Goal: Find specific page/section: Find specific page/section

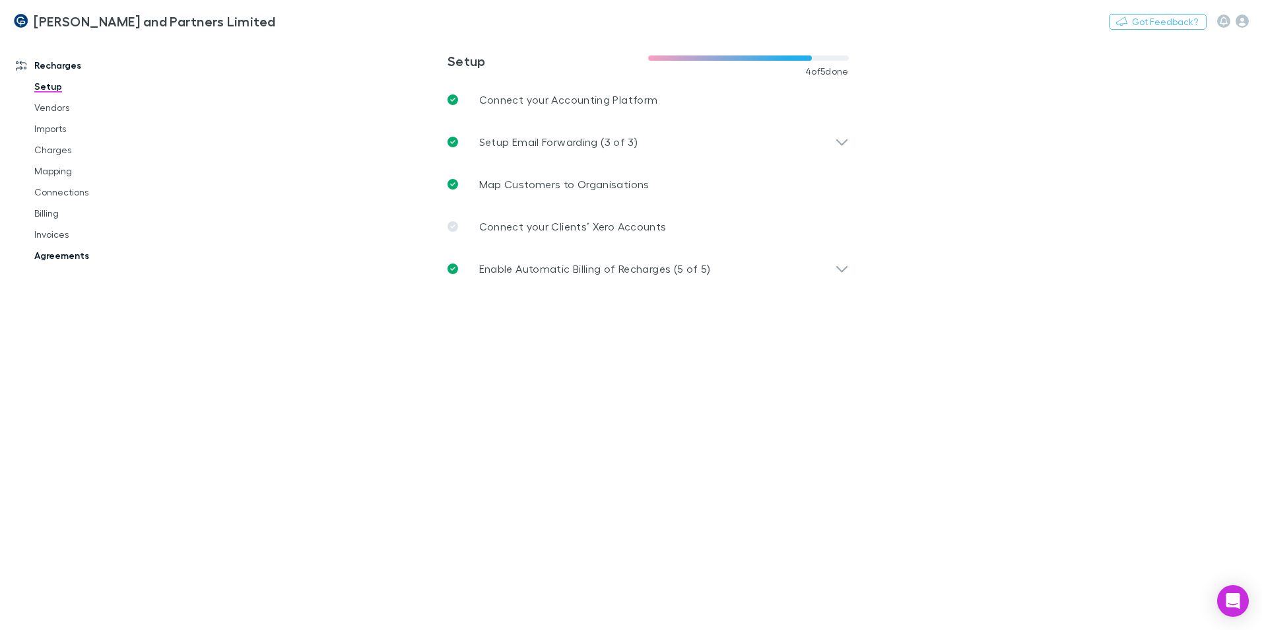
click at [75, 259] on link "Agreements" at bounding box center [99, 255] width 157 height 21
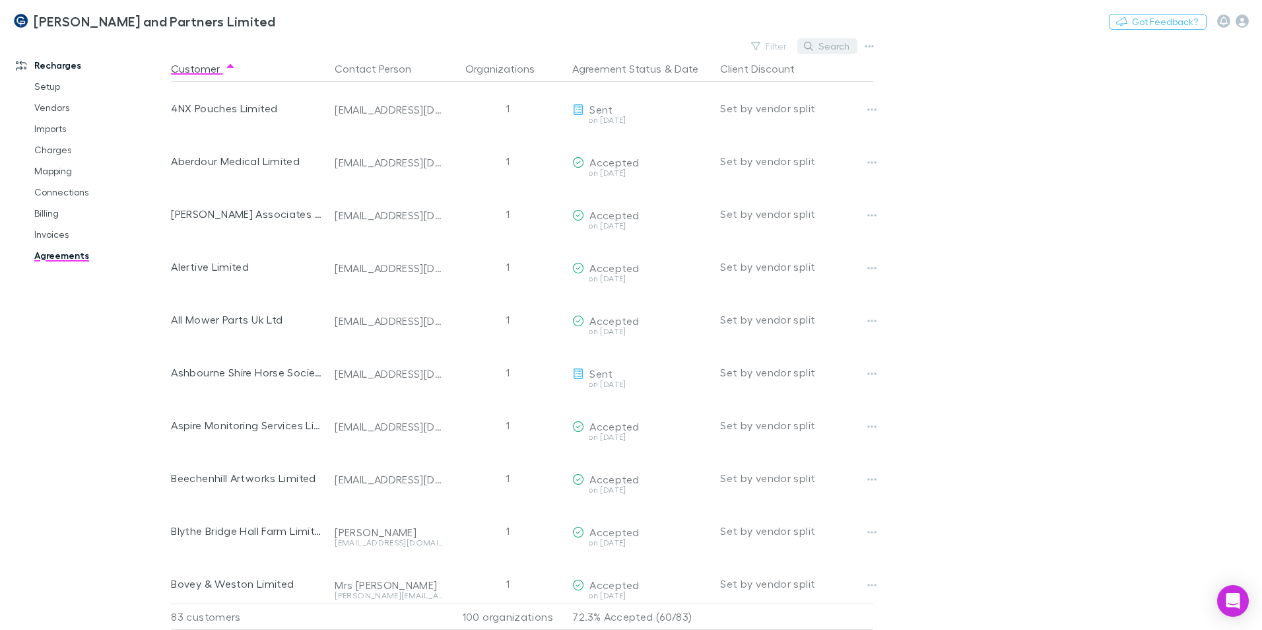
click at [841, 45] on button "Search" at bounding box center [828, 46] width 60 height 16
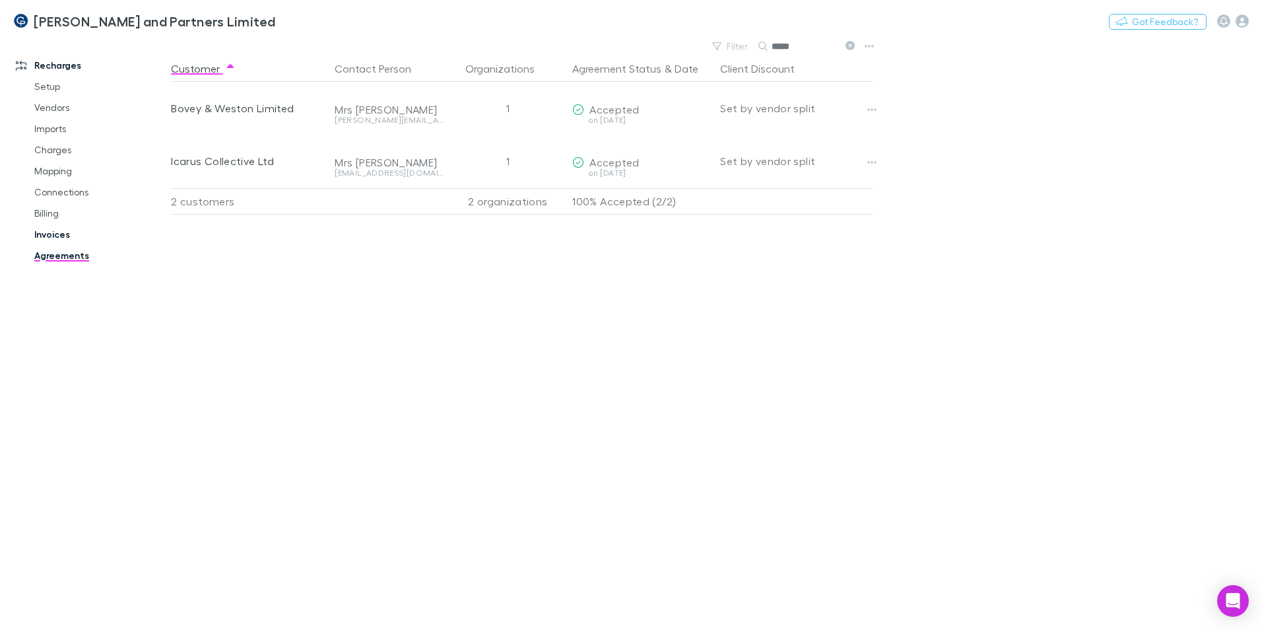
type input "*****"
click at [57, 228] on link "Invoices" at bounding box center [99, 234] width 157 height 21
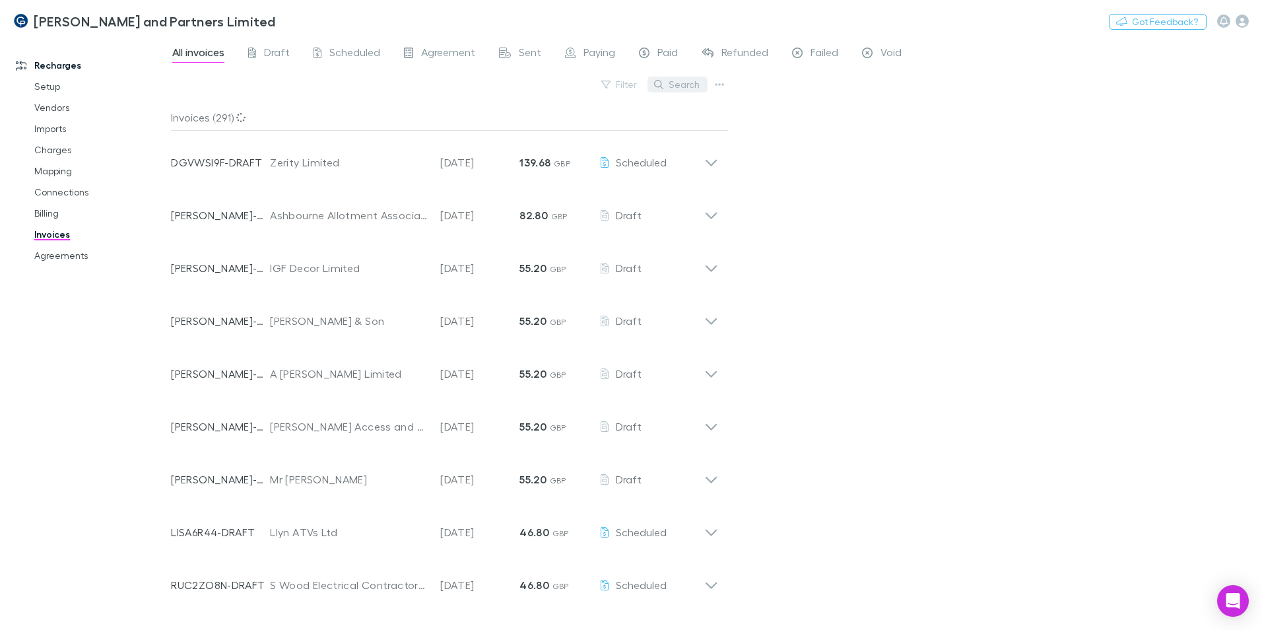
click at [682, 81] on button "Search" at bounding box center [678, 85] width 60 height 16
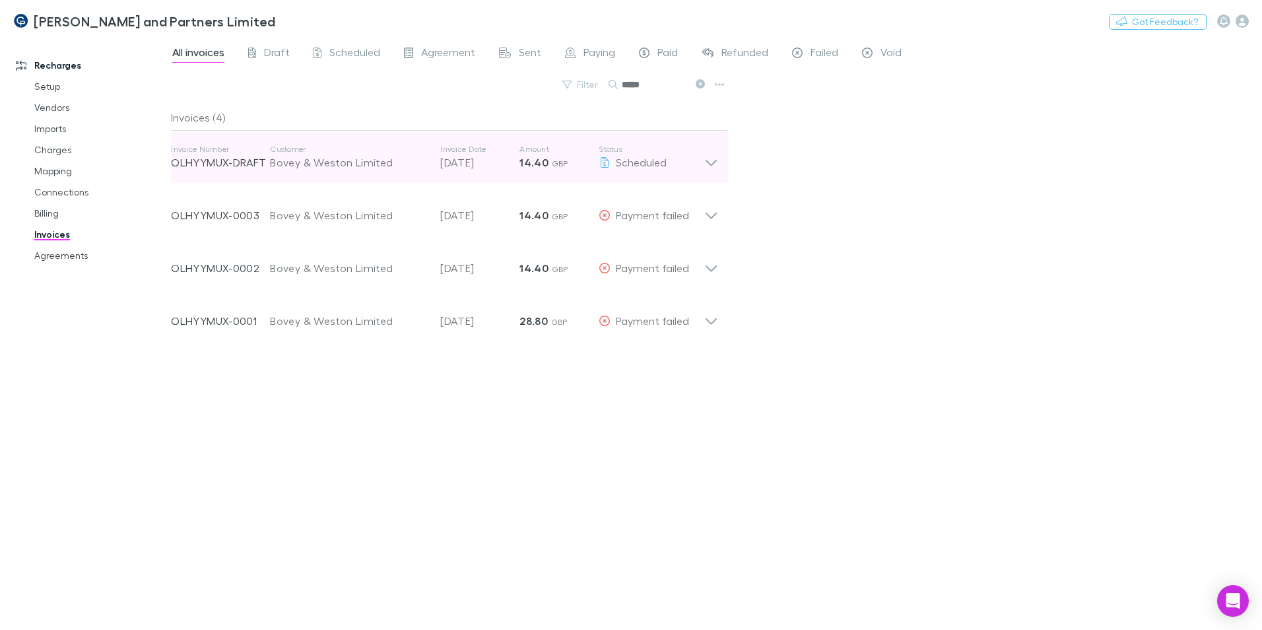
type input "*****"
click at [709, 159] on icon at bounding box center [712, 157] width 14 height 26
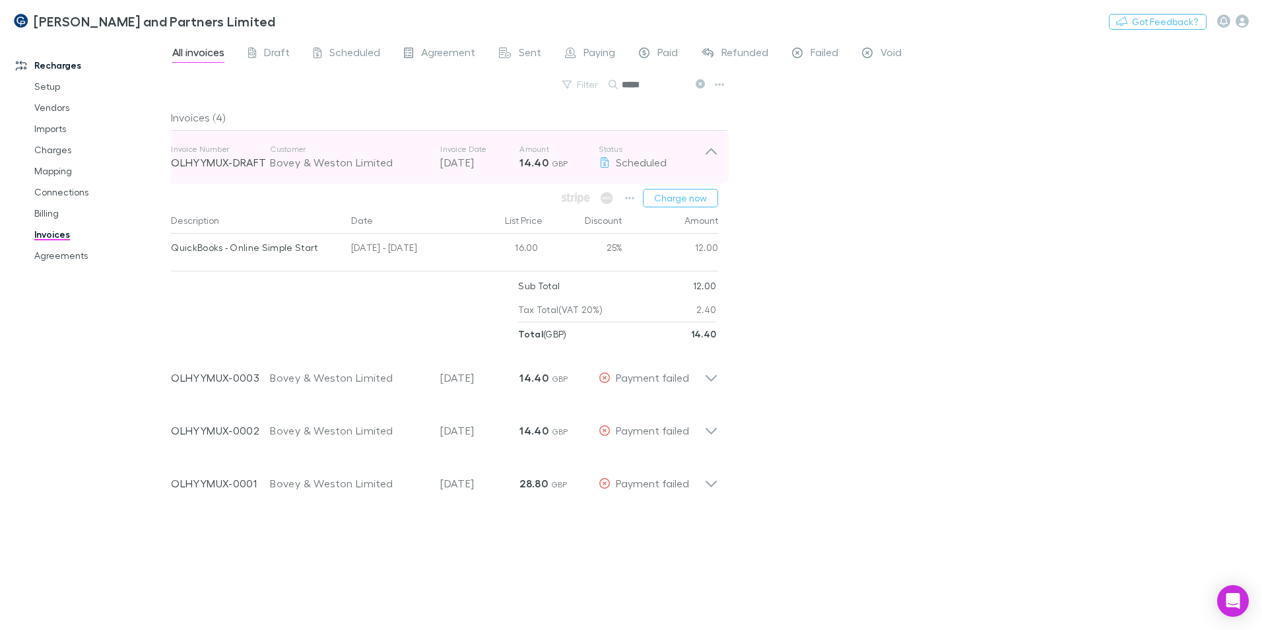
click at [714, 148] on icon at bounding box center [712, 157] width 14 height 26
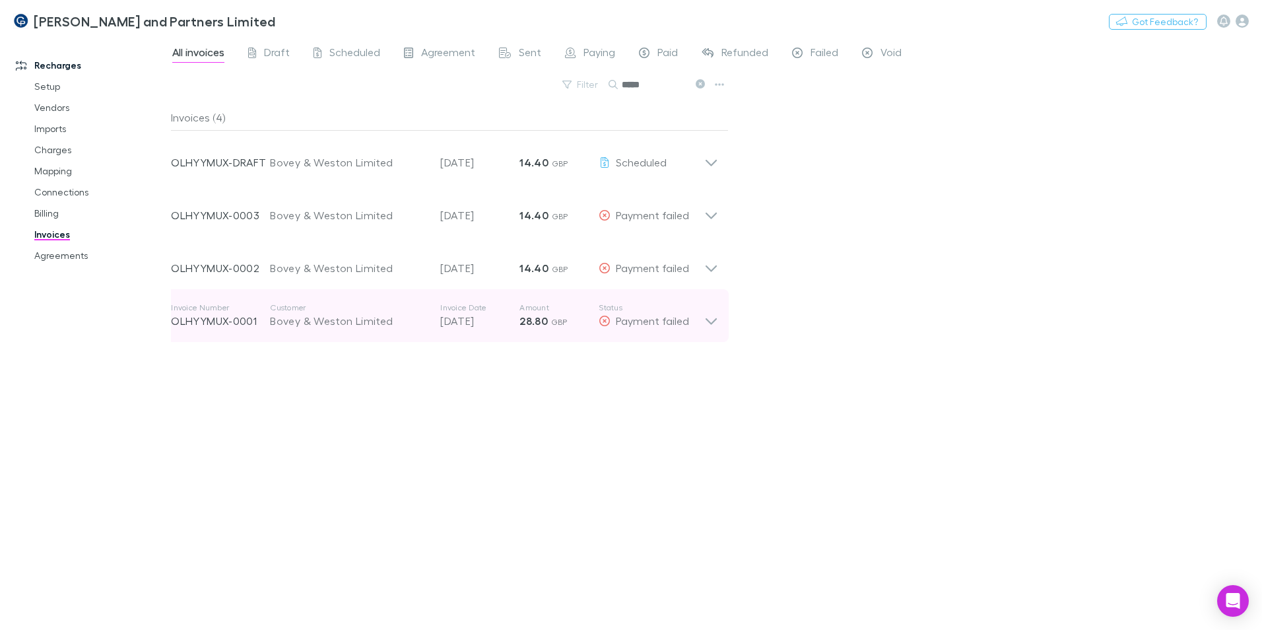
click at [709, 320] on icon at bounding box center [712, 315] width 14 height 26
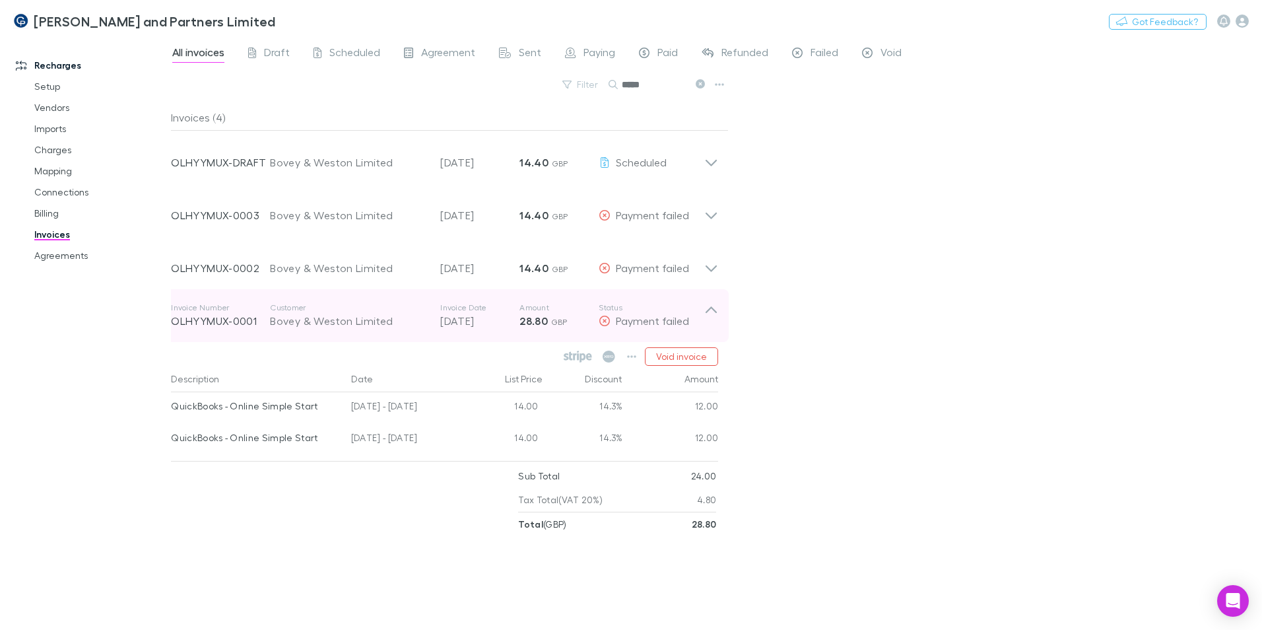
click at [708, 324] on icon at bounding box center [712, 315] width 14 height 26
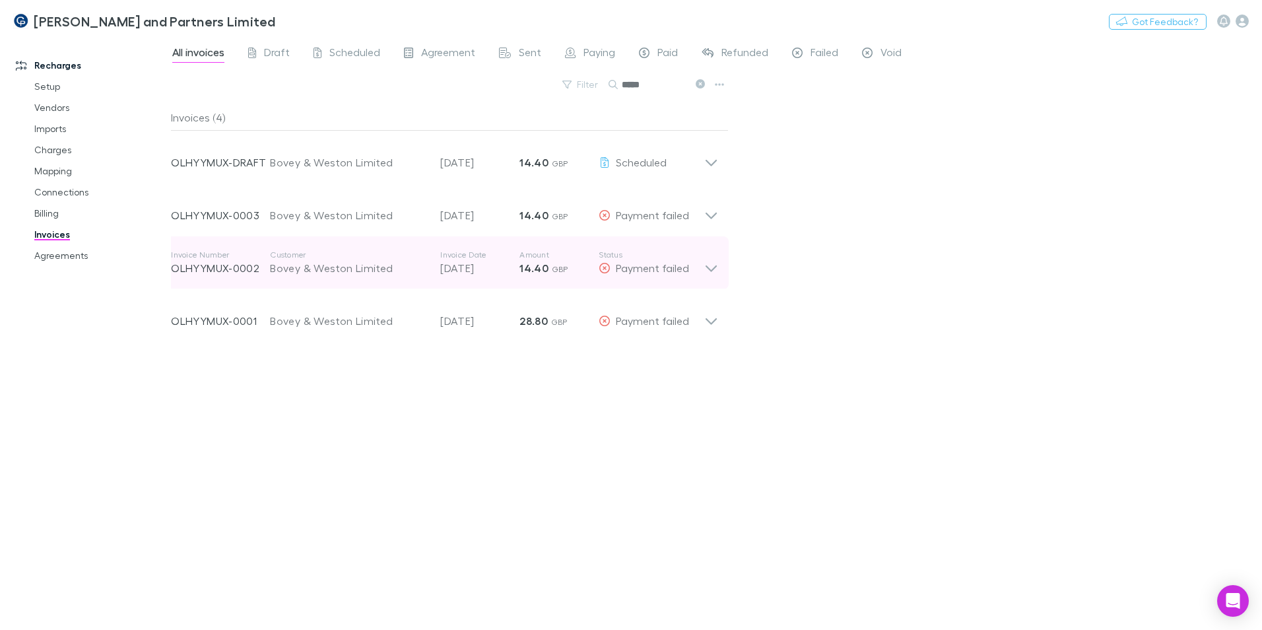
click at [713, 265] on icon at bounding box center [712, 263] width 14 height 26
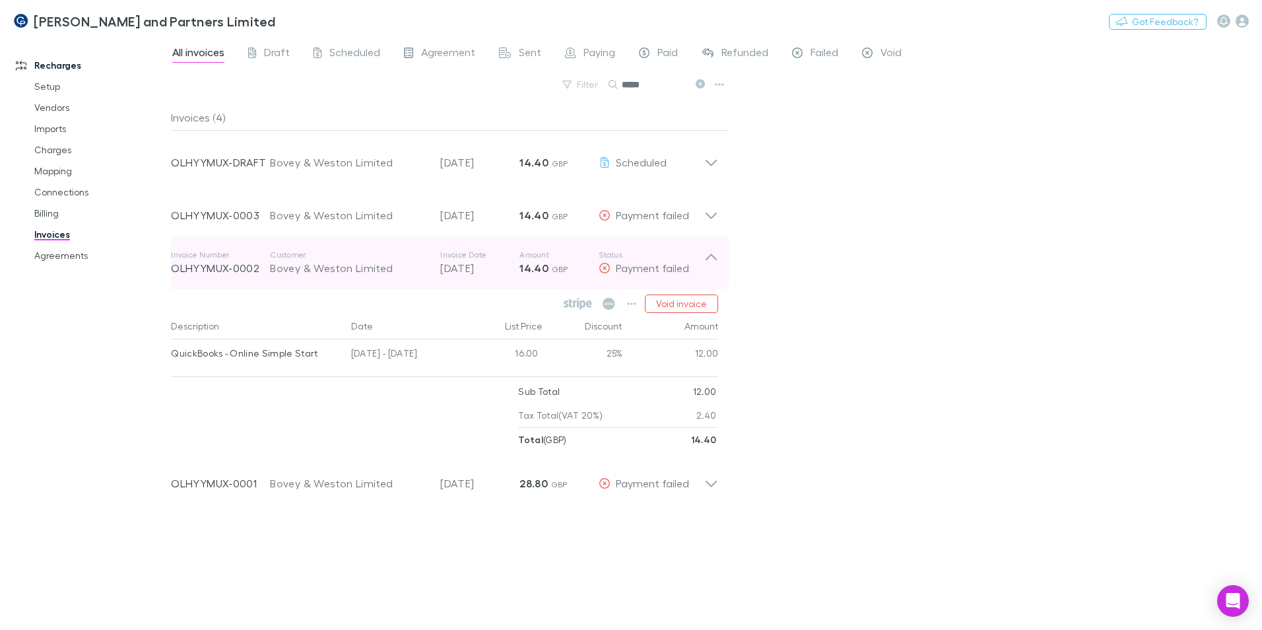
click at [713, 265] on icon at bounding box center [712, 263] width 14 height 26
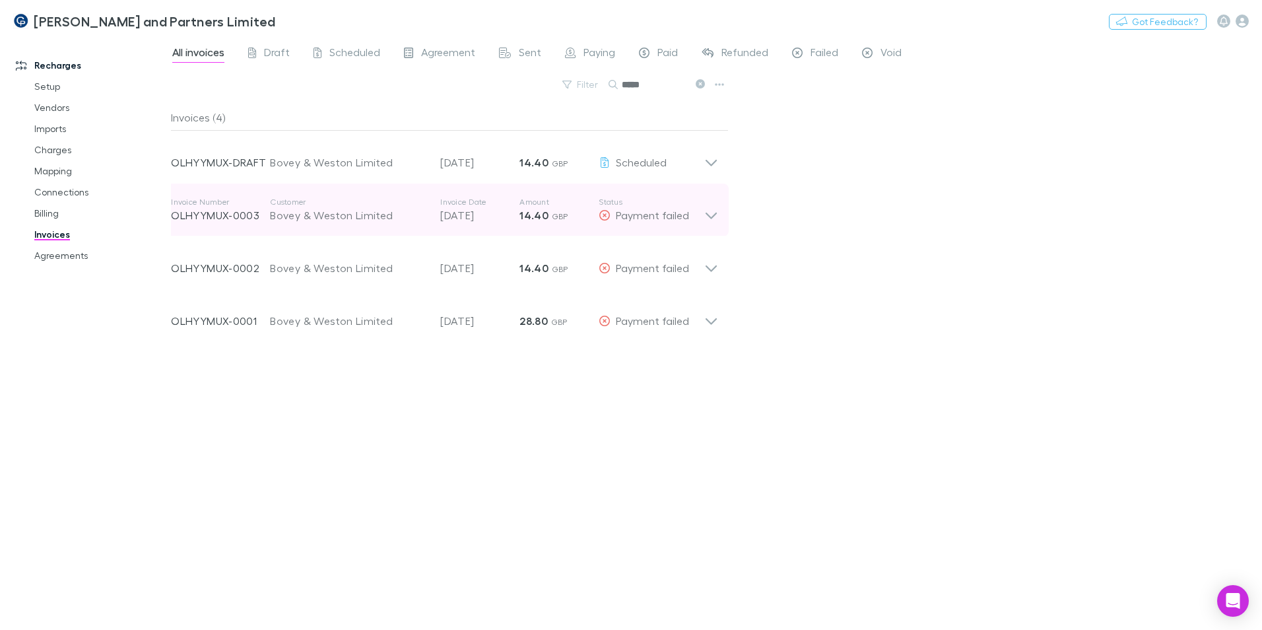
click at [705, 222] on icon at bounding box center [712, 210] width 14 height 26
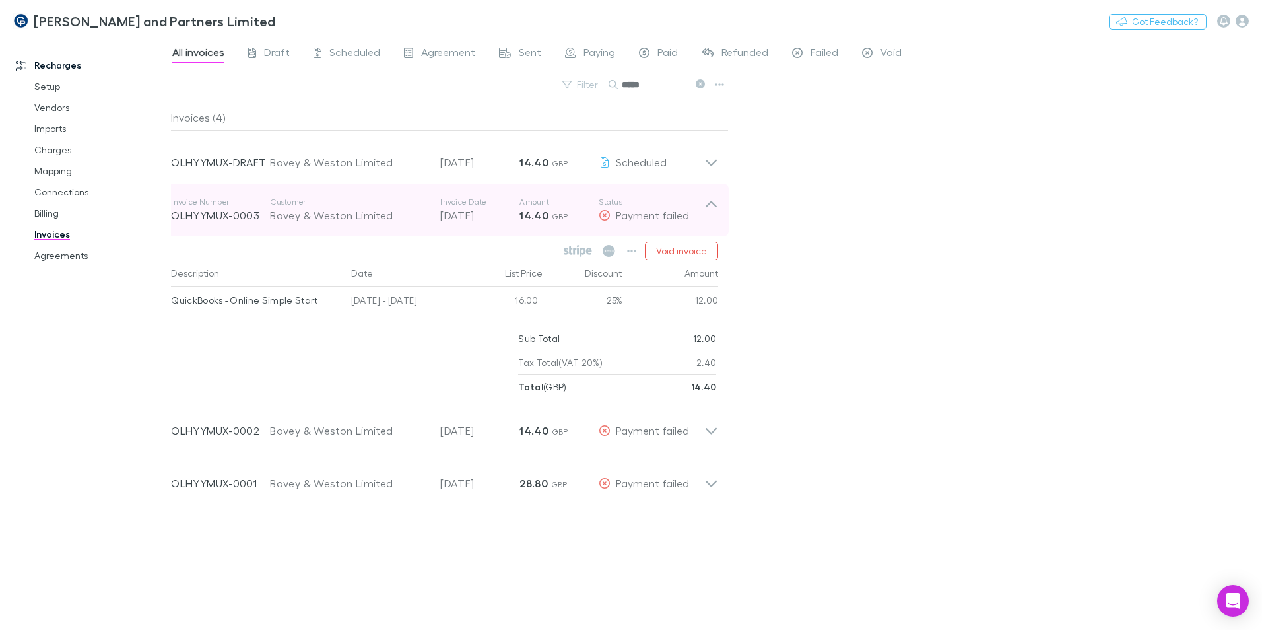
click at [706, 220] on icon at bounding box center [712, 210] width 14 height 26
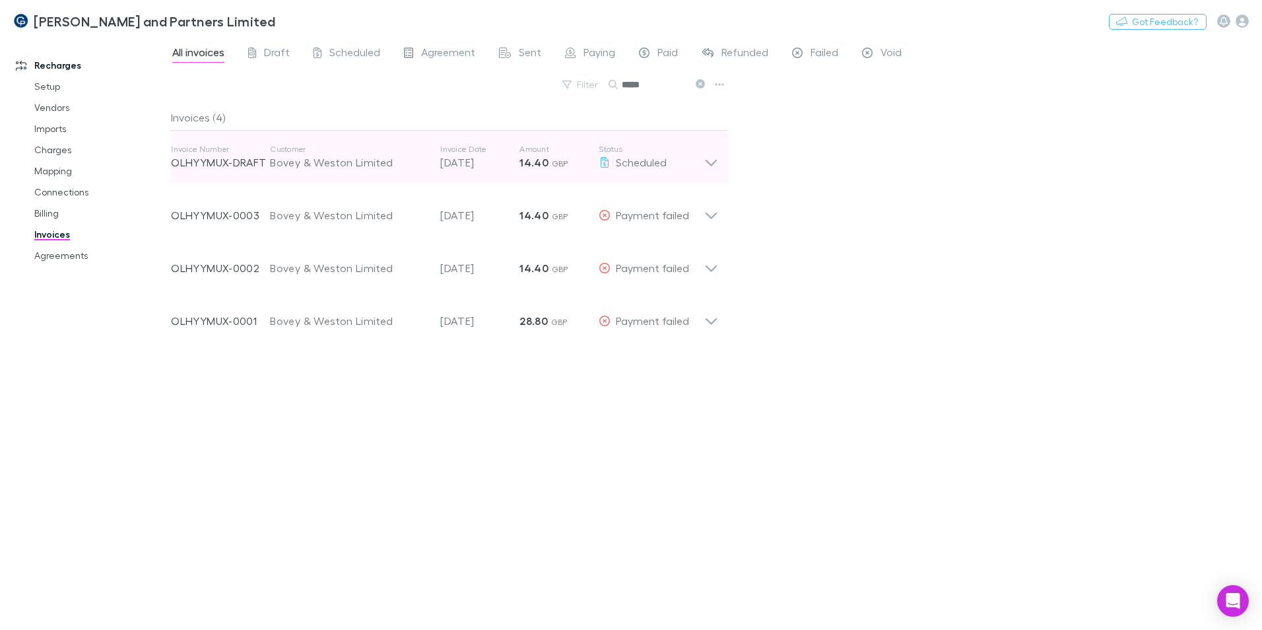
click at [712, 162] on icon at bounding box center [712, 157] width 14 height 26
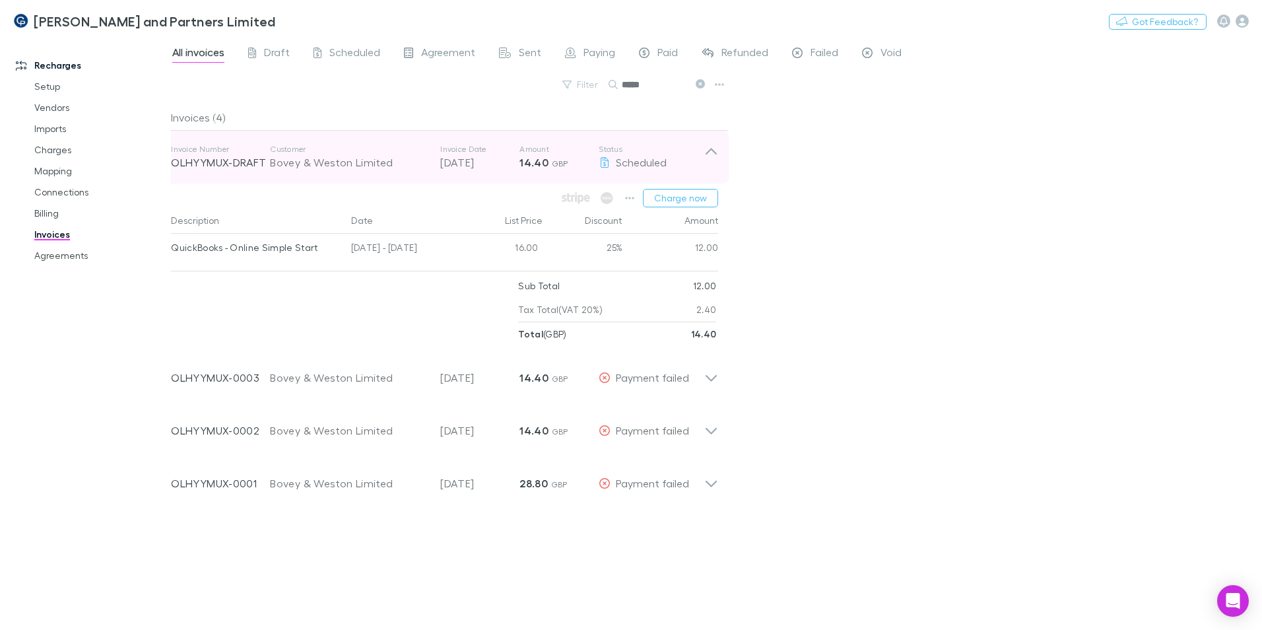
click at [712, 151] on icon at bounding box center [711, 151] width 11 height 7
